Goal: Task Accomplishment & Management: Complete application form

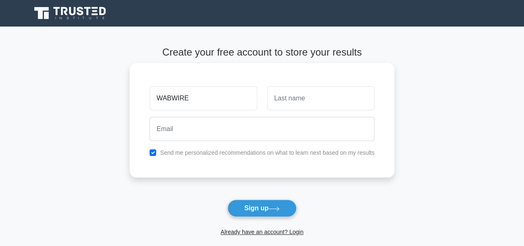
type input "WABWIRE"
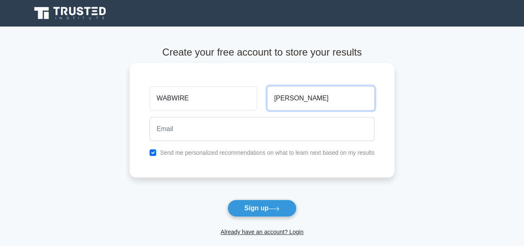
type input "FRED"
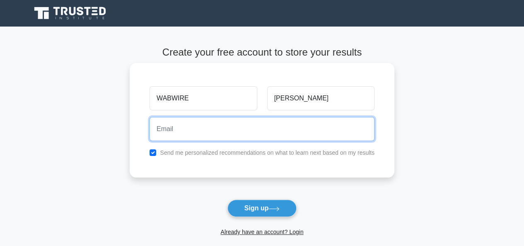
click at [165, 127] on input "email" at bounding box center [262, 129] width 225 height 24
type input "wabwirefred374@gmail.com"
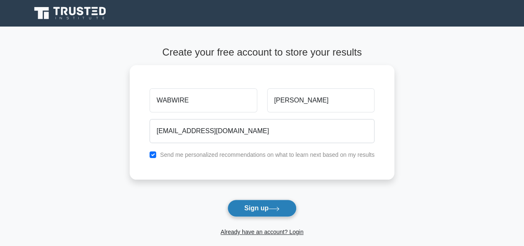
click at [253, 208] on button "Sign up" at bounding box center [263, 207] width 70 height 17
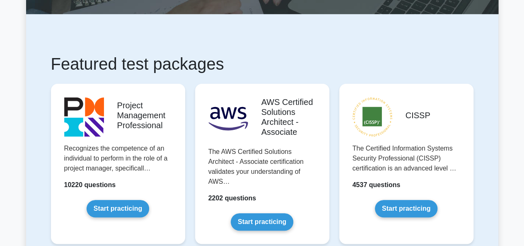
scroll to position [102, 0]
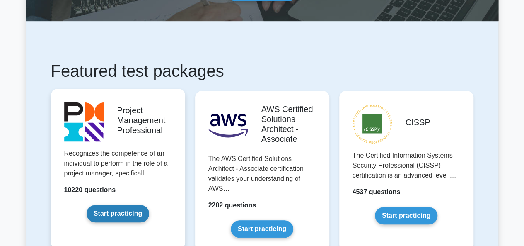
click at [102, 205] on link "Start practicing" at bounding box center [118, 213] width 63 height 17
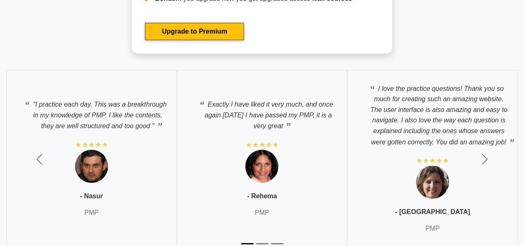
scroll to position [2959, 0]
